Goal: Communication & Community: Answer question/provide support

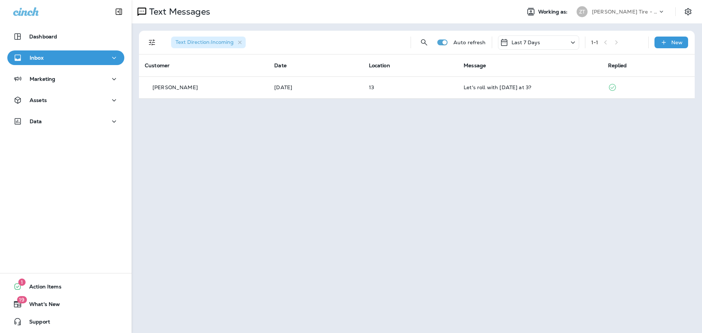
click at [617, 10] on p "[PERSON_NAME] Tire - Hills & [PERSON_NAME]" at bounding box center [625, 12] width 66 height 6
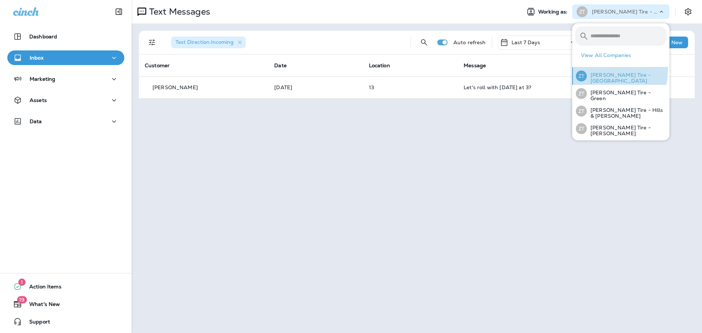
click at [600, 70] on div "[PERSON_NAME] Tire - [GEOGRAPHIC_DATA]" at bounding box center [621, 76] width 97 height 18
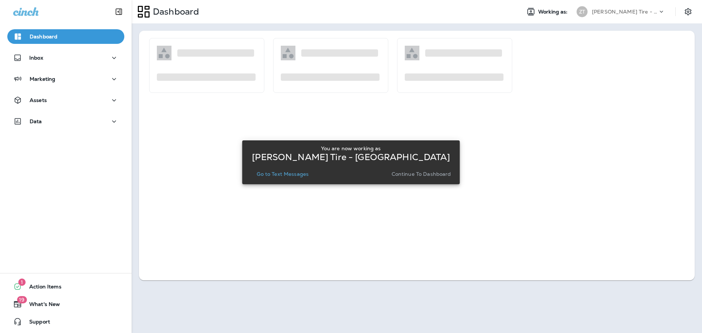
click at [419, 172] on p "Continue to Dashboard" at bounding box center [422, 174] width 60 height 6
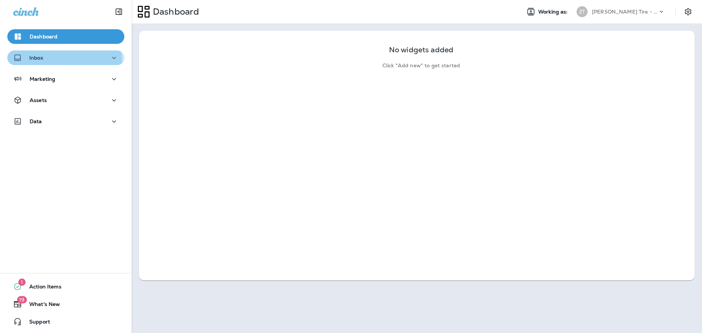
click at [63, 62] on div "Inbox" at bounding box center [65, 57] width 105 height 9
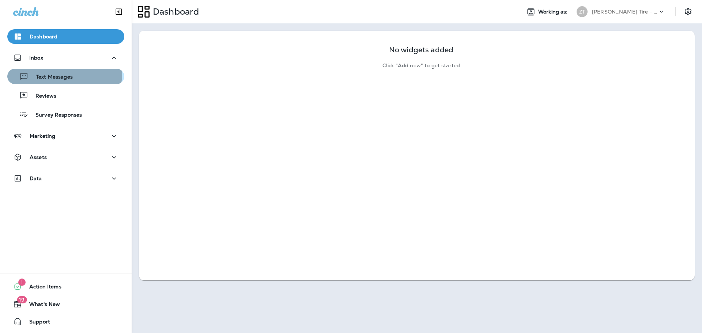
click at [61, 74] on p "Text Messages" at bounding box center [51, 77] width 44 height 7
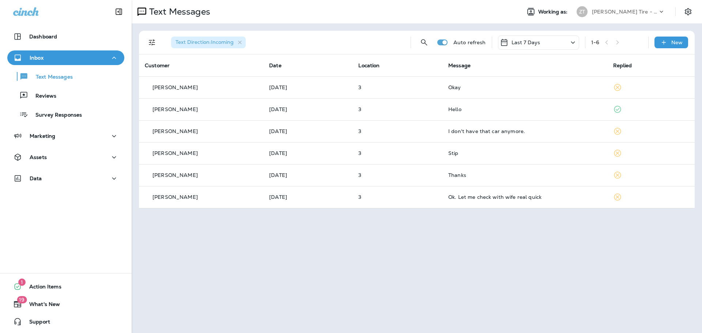
click at [597, 15] on div "[PERSON_NAME] Tire - [GEOGRAPHIC_DATA]" at bounding box center [625, 11] width 66 height 11
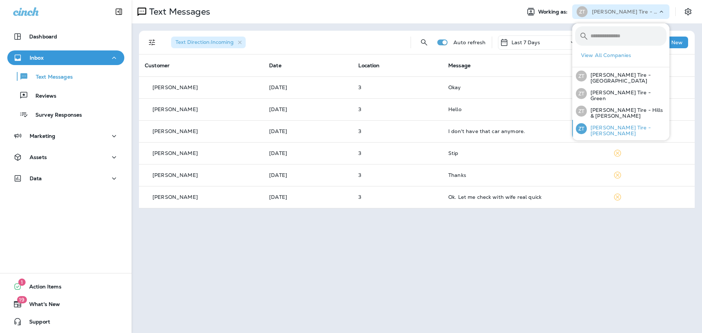
click at [596, 126] on p "[PERSON_NAME] Tire - [PERSON_NAME]" at bounding box center [627, 131] width 80 height 12
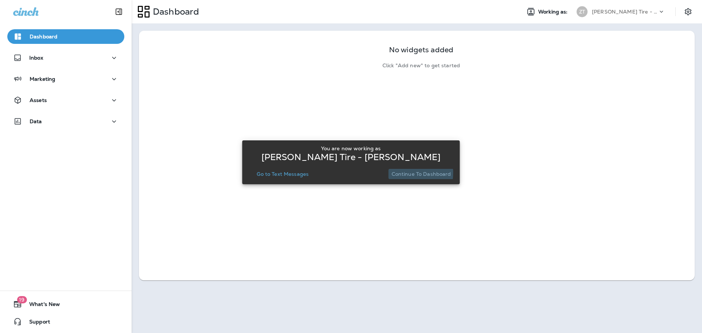
click at [400, 173] on p "Continue to Dashboard" at bounding box center [422, 174] width 60 height 6
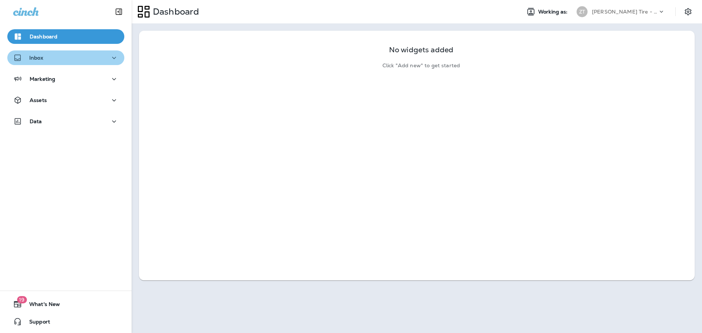
click at [70, 61] on div "Inbox" at bounding box center [65, 57] width 105 height 9
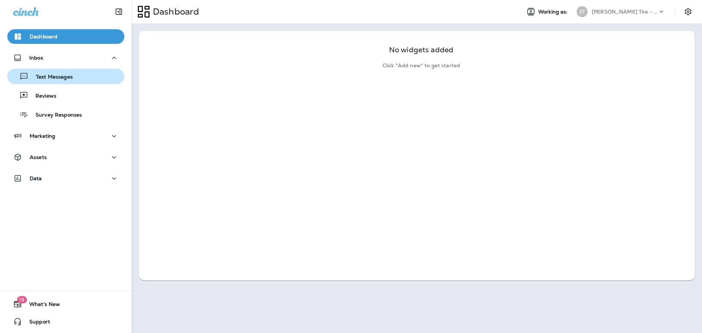
click at [68, 73] on div "Text Messages" at bounding box center [41, 76] width 63 height 11
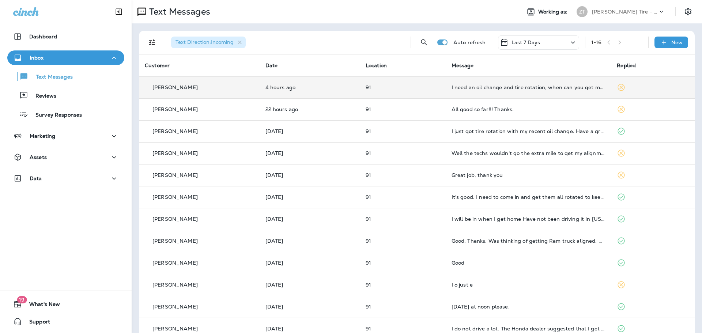
click at [513, 86] on div "I need an oil change and tire rotation, when can you get me in ??" at bounding box center [529, 87] width 154 height 6
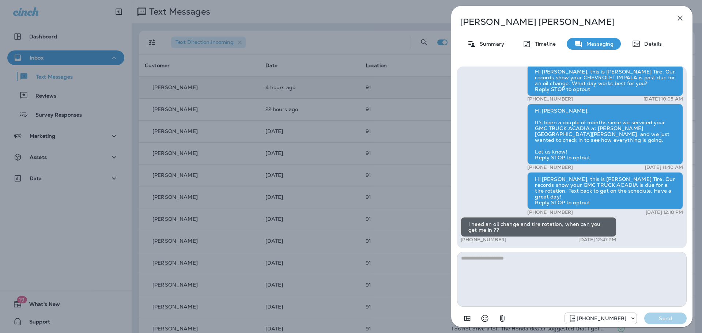
click at [502, 266] on textarea at bounding box center [572, 279] width 230 height 55
click at [506, 271] on textarea at bounding box center [572, 279] width 230 height 55
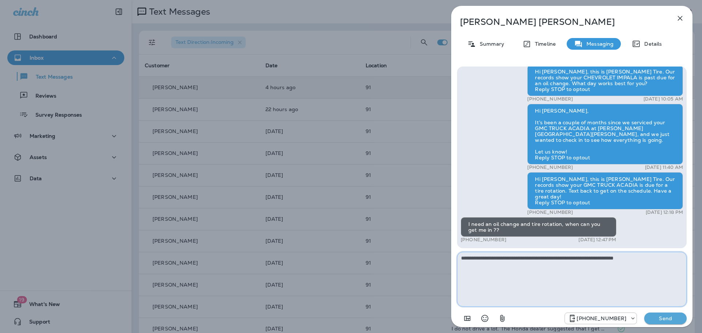
click at [548, 260] on textarea "**********" at bounding box center [572, 279] width 230 height 55
click at [655, 257] on textarea "**********" at bounding box center [572, 279] width 230 height 55
type textarea "**********"
click at [660, 322] on button "Send" at bounding box center [665, 319] width 42 height 12
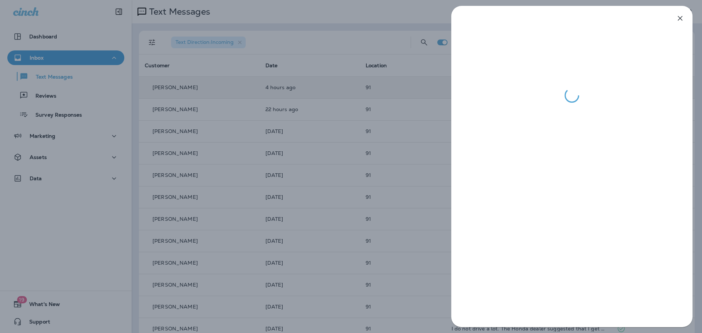
click at [375, 114] on div at bounding box center [351, 166] width 702 height 333
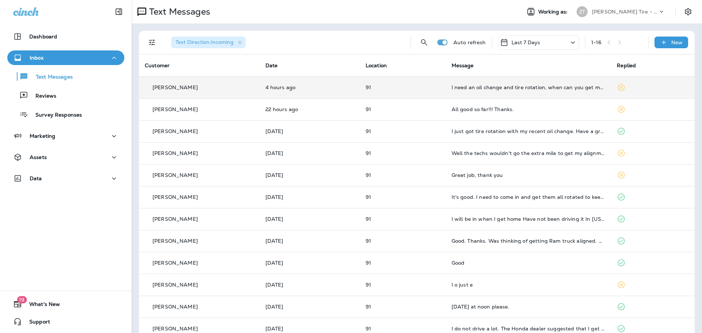
click at [603, 11] on p "[PERSON_NAME] Tire - [PERSON_NAME]" at bounding box center [625, 12] width 66 height 6
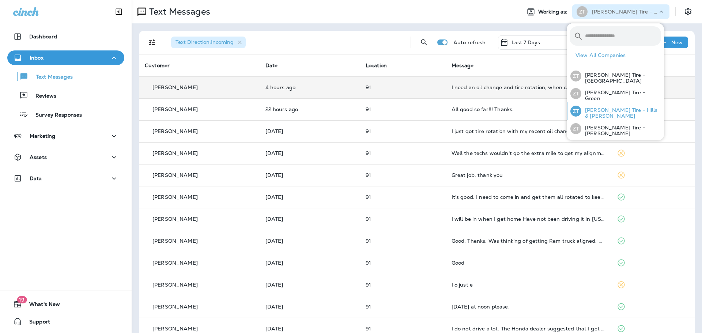
click at [593, 112] on p "[PERSON_NAME] Tire - Hills & [PERSON_NAME]" at bounding box center [621, 113] width 80 height 12
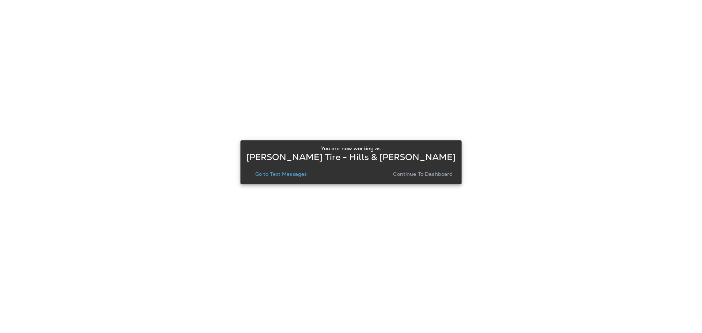
click at [420, 172] on p "Continue to Dashboard" at bounding box center [423, 174] width 60 height 6
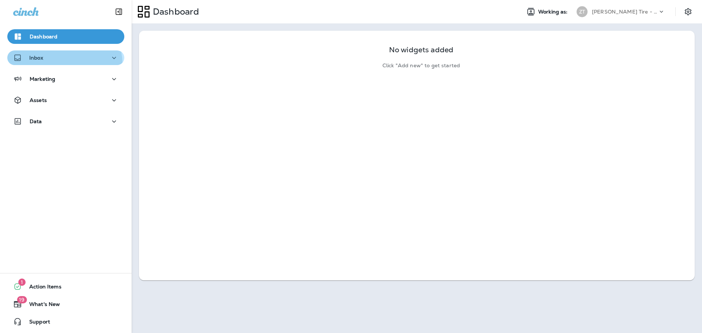
click at [61, 64] on button "Inbox" at bounding box center [65, 57] width 117 height 15
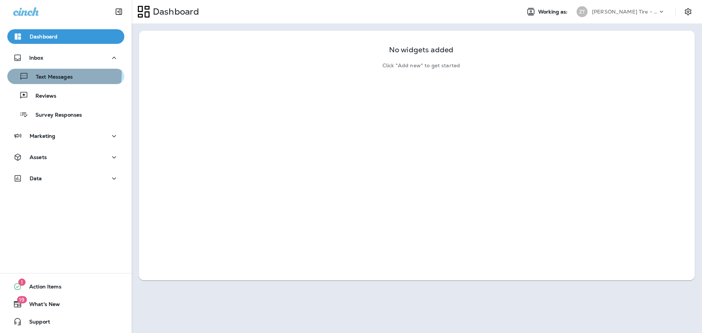
click at [60, 74] on p "Text Messages" at bounding box center [51, 77] width 44 height 7
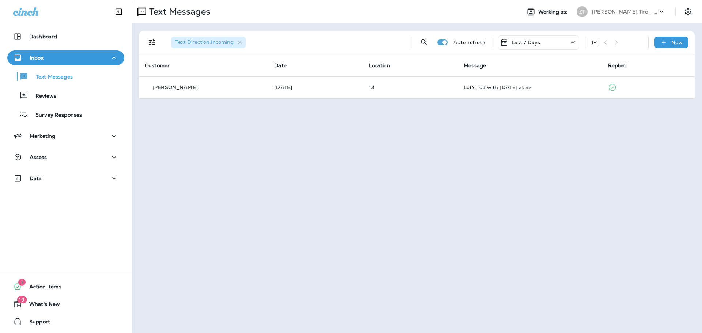
click at [598, 10] on p "[PERSON_NAME] Tire - Hills & [PERSON_NAME]" at bounding box center [625, 12] width 66 height 6
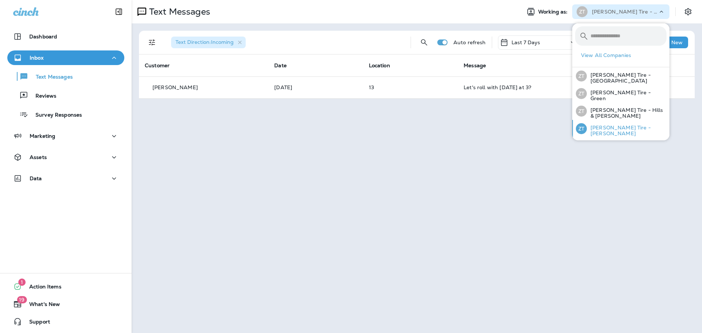
click at [607, 129] on p "[PERSON_NAME] Tire - [PERSON_NAME]" at bounding box center [627, 131] width 80 height 12
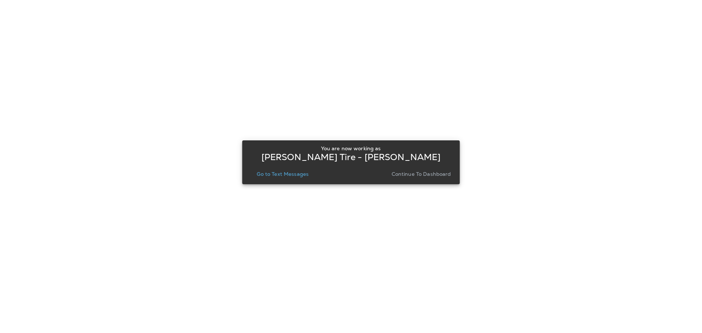
click at [423, 171] on p "Continue to Dashboard" at bounding box center [422, 174] width 60 height 6
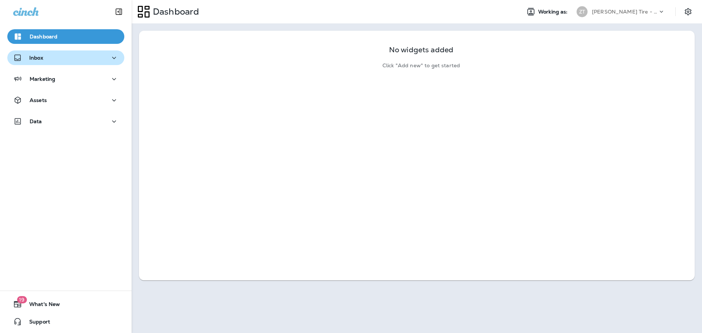
click at [82, 59] on div "Inbox" at bounding box center [65, 57] width 105 height 9
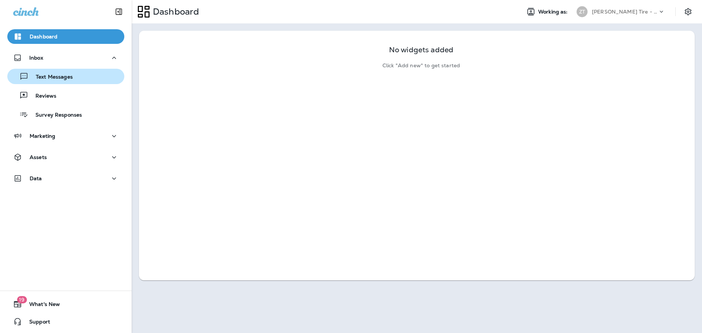
click at [64, 75] on p "Text Messages" at bounding box center [51, 77] width 44 height 7
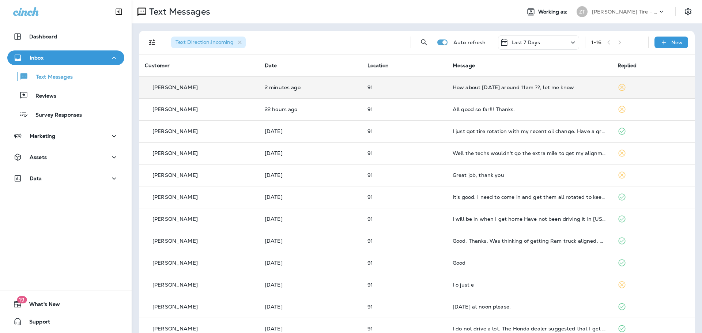
click at [505, 91] on td "How about [DATE] around 11am ??, let me know" at bounding box center [529, 87] width 165 height 22
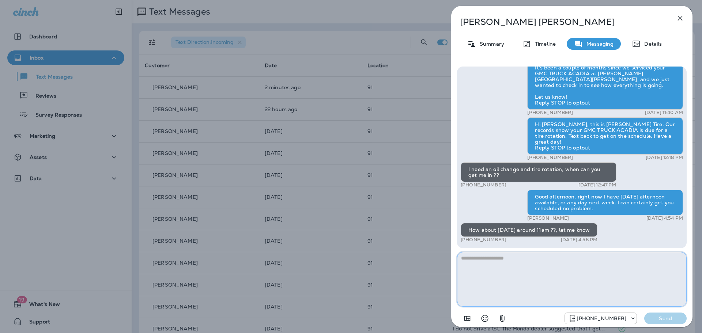
click at [500, 278] on textarea at bounding box center [572, 279] width 230 height 55
type textarea "**********"
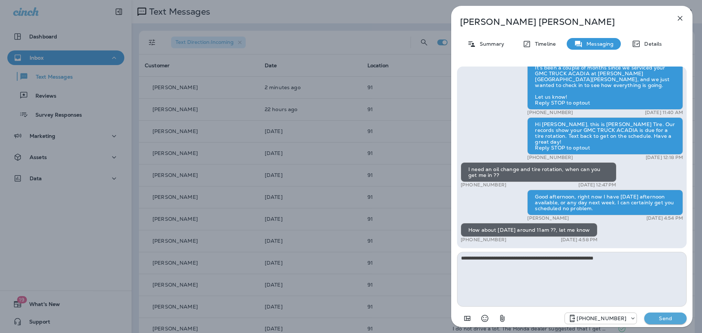
click at [657, 318] on p "Send" at bounding box center [665, 318] width 31 height 7
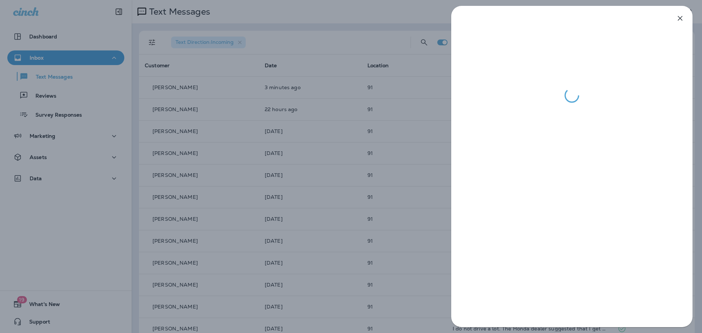
click at [383, 98] on div at bounding box center [351, 166] width 702 height 333
